Goal: Find specific page/section: Find specific page/section

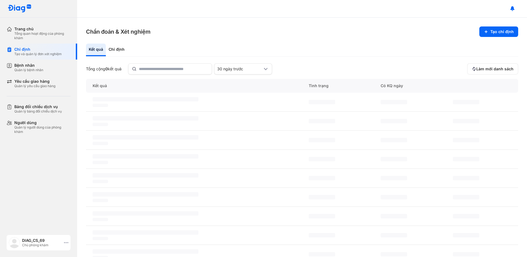
click at [25, 236] on div "DIAG_CS_69 Chủ phòng khám" at bounding box center [39, 242] width 64 height 15
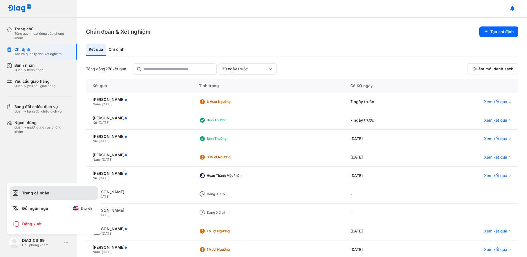
click at [15, 187] on div "Trang cá nhân" at bounding box center [54, 192] width 88 height 13
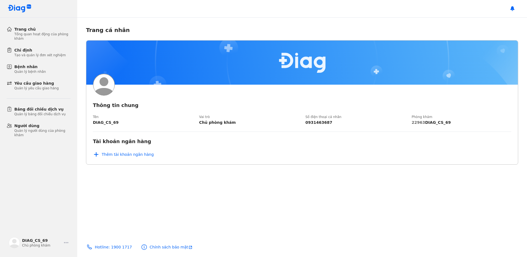
click at [426, 124] on div "22963 DIAG_CS_69" at bounding box center [461, 122] width 100 height 5
copy div "22963 DIAG_CS_69"
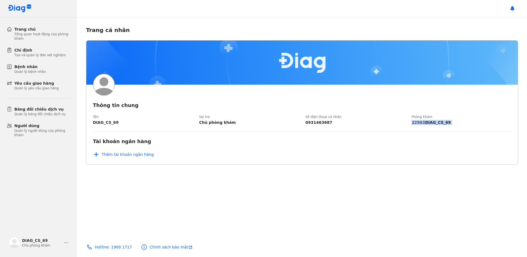
copy div "22963 DIAG_CS_69"
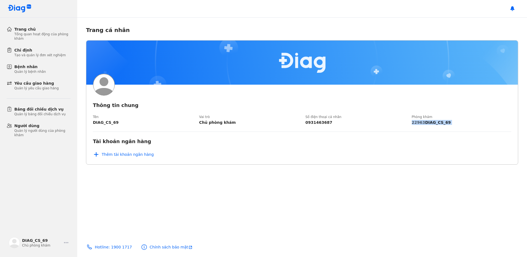
copy div "22963 DIAG_CS_69"
